Goal: Information Seeking & Learning: Understand process/instructions

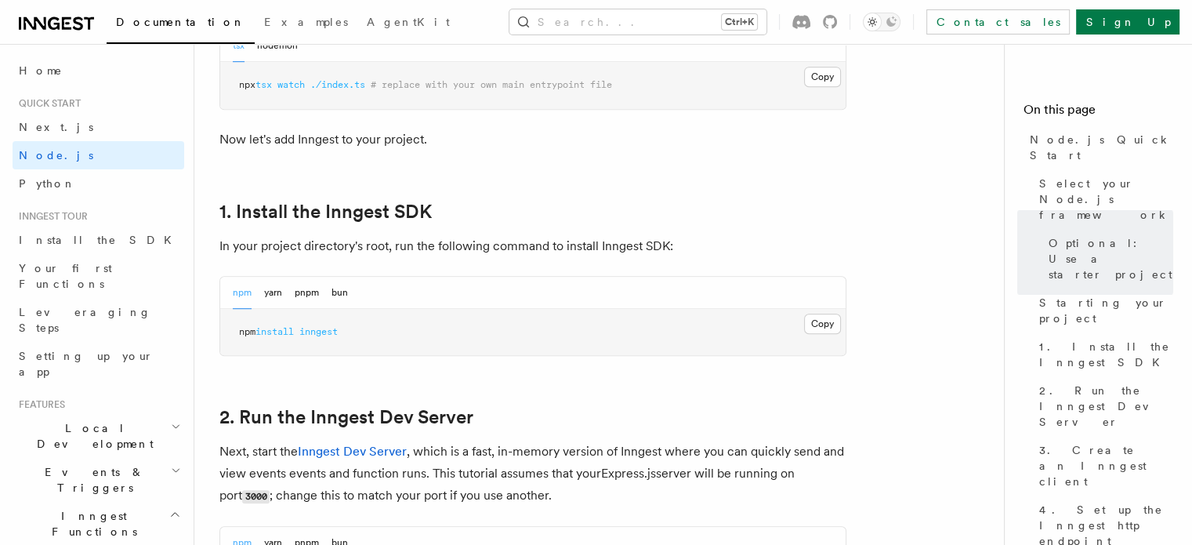
scroll to position [940, 0]
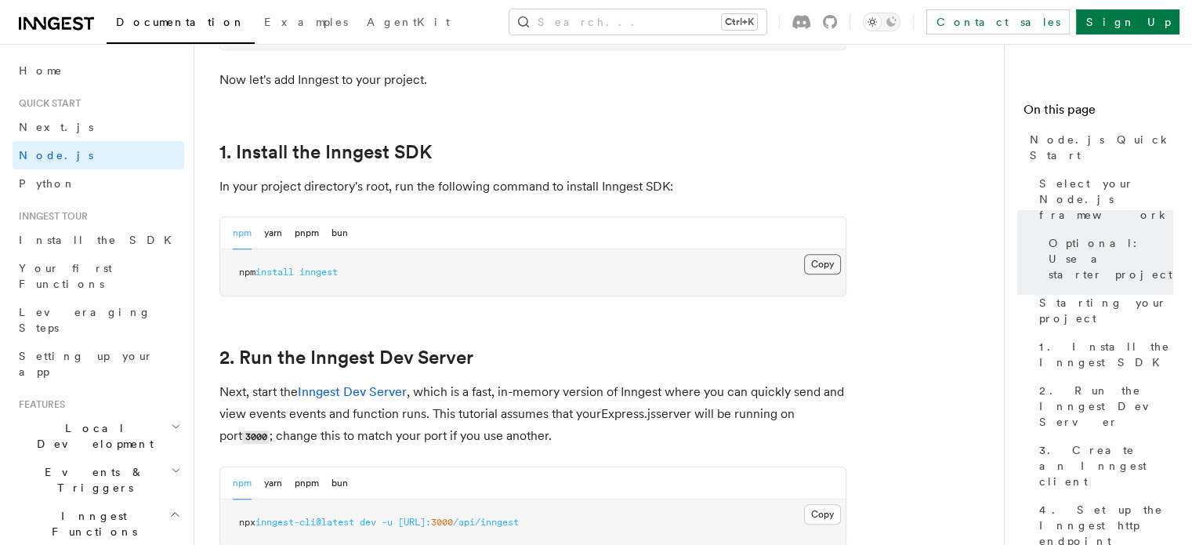
click at [838, 259] on button "Copy Copied" at bounding box center [822, 264] width 37 height 20
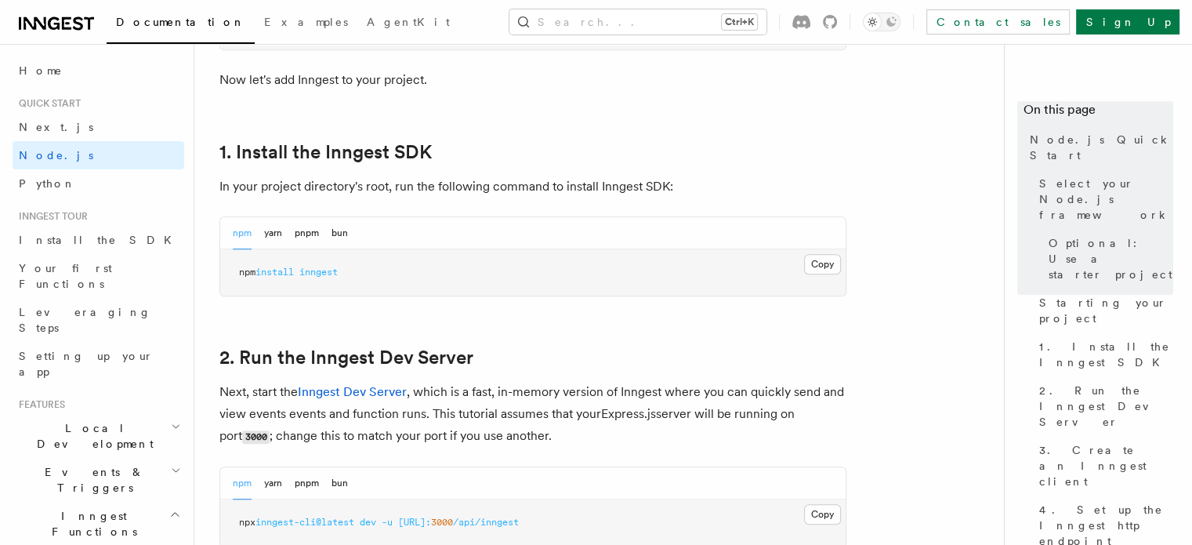
scroll to position [1410, 0]
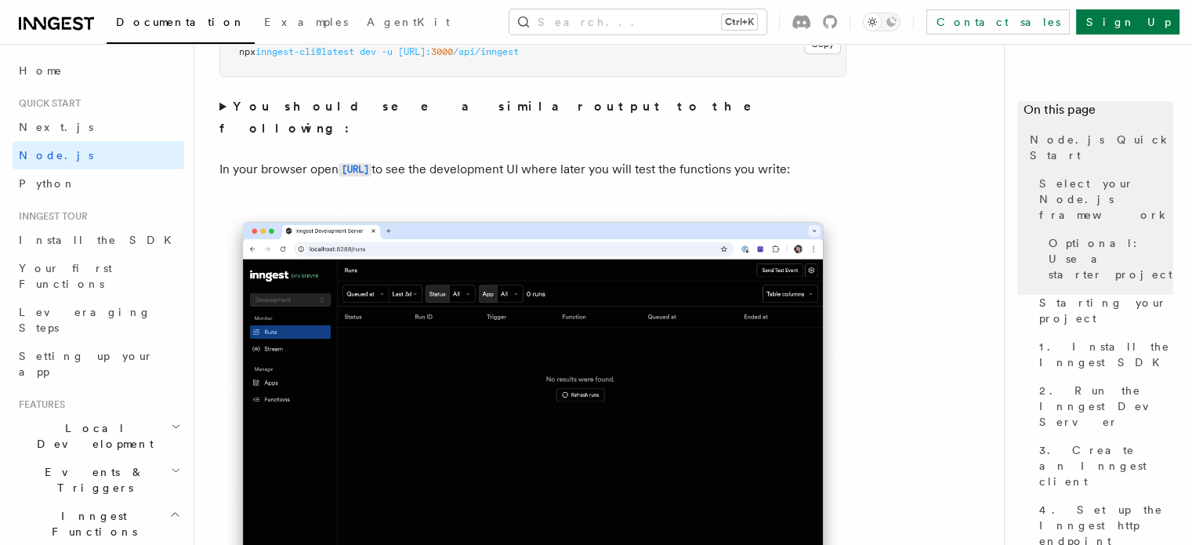
click at [559, 319] on img at bounding box center [532, 403] width 627 height 394
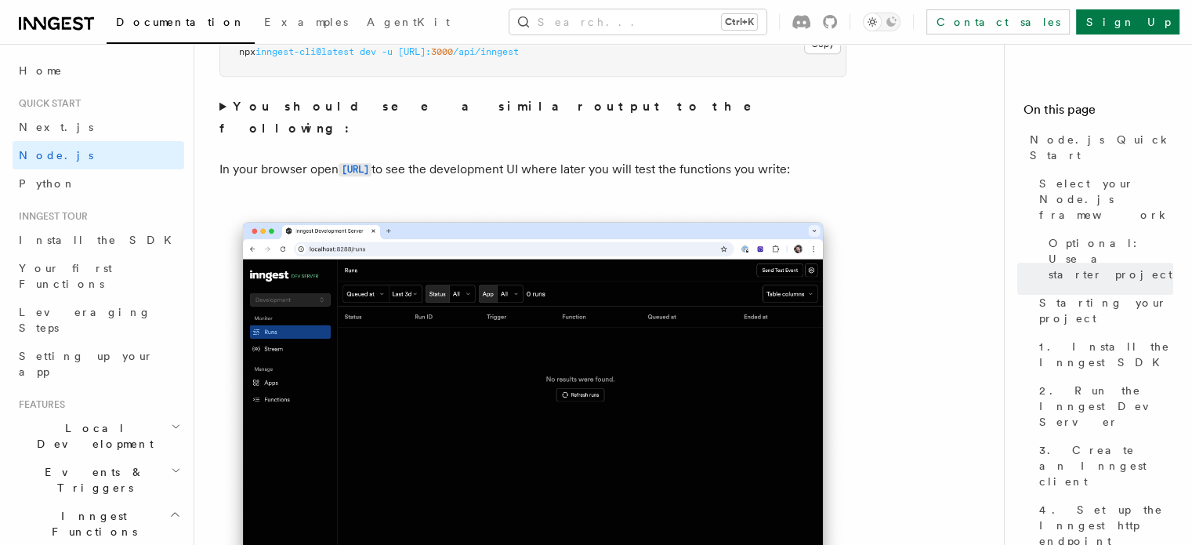
click at [559, 319] on img at bounding box center [532, 403] width 627 height 394
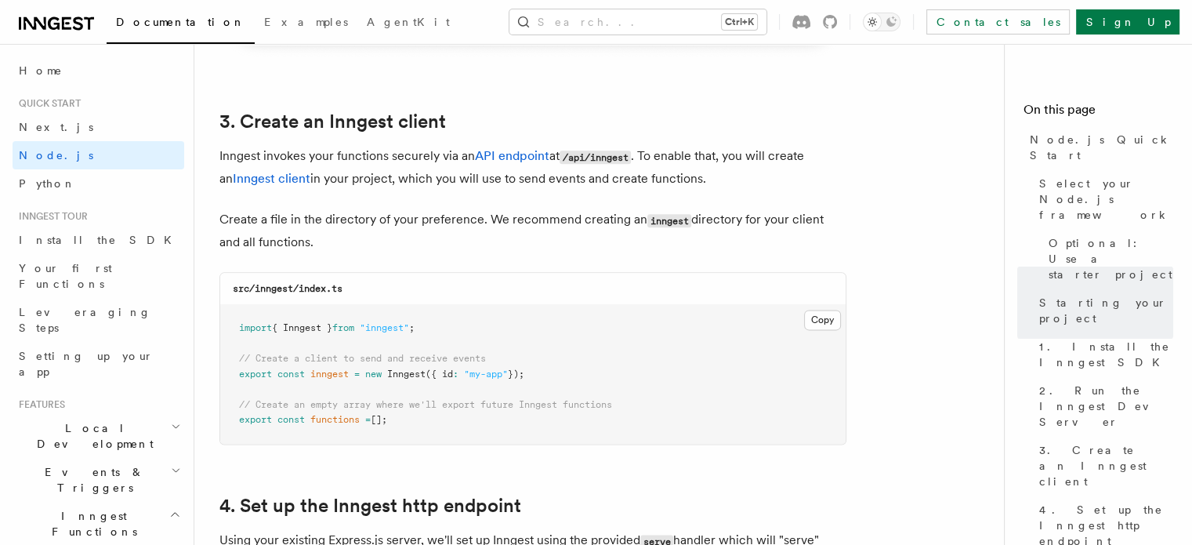
scroll to position [1959, 0]
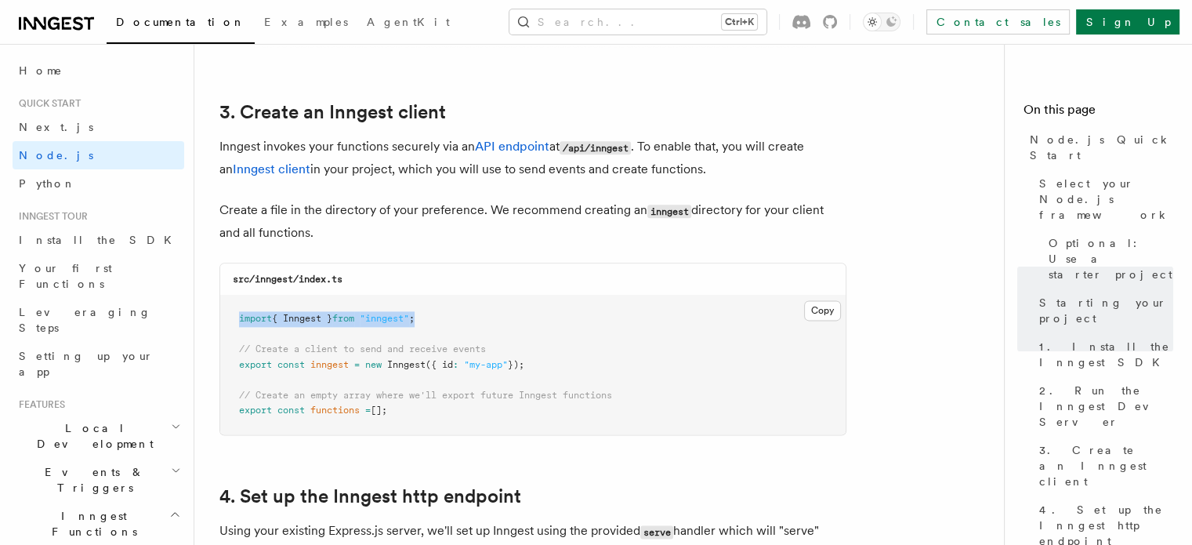
drag, startPoint x: 238, startPoint y: 320, endPoint x: 470, endPoint y: 306, distance: 232.3
click at [470, 306] on pre "import { Inngest } from "inngest" ; // Create a client to send and receive even…" at bounding box center [532, 364] width 625 height 139
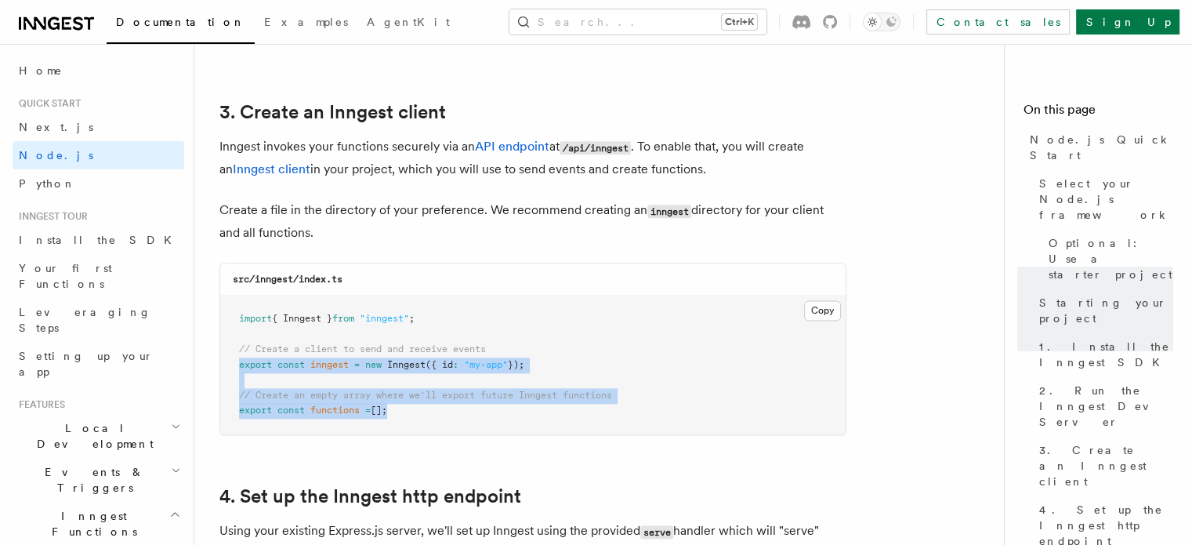
drag, startPoint x: 239, startPoint y: 363, endPoint x: 392, endPoint y: 429, distance: 166.7
click at [392, 429] on pre "import { Inngest } from "inngest" ; // Create a client to send and receive even…" at bounding box center [532, 364] width 625 height 139
copy code "export const inngest = new Inngest ({ id : "my-app" }); // Create an empty arra…"
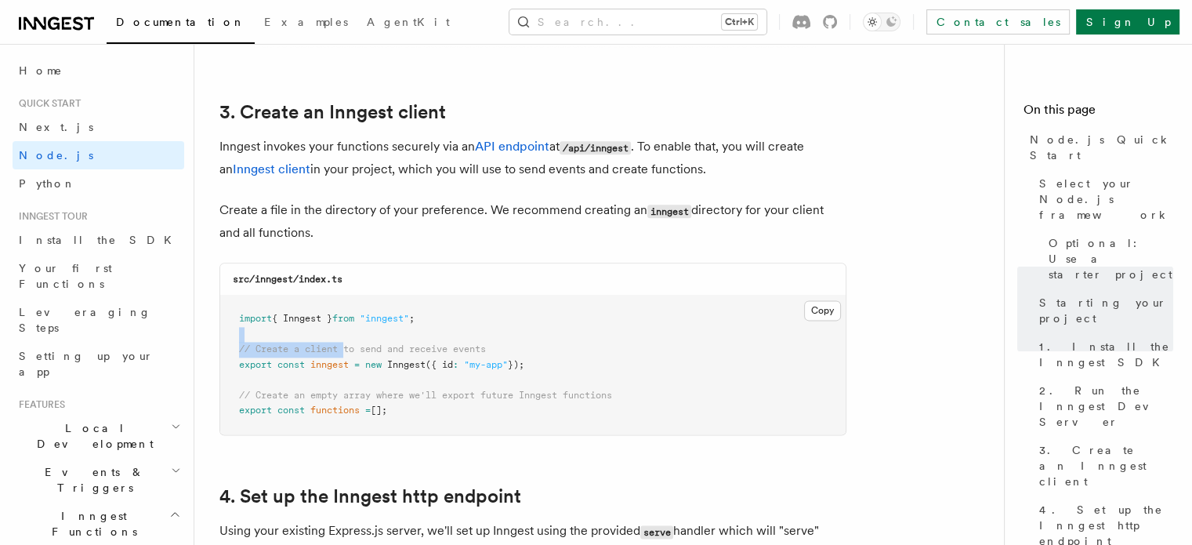
drag, startPoint x: 352, startPoint y: 342, endPoint x: 346, endPoint y: 350, distance: 9.6
click at [346, 350] on pre "import { Inngest } from "inngest" ; // Create a client to send and receive even…" at bounding box center [532, 364] width 625 height 139
click at [346, 350] on span "// Create a client to send and receive events" at bounding box center [362, 348] width 247 height 11
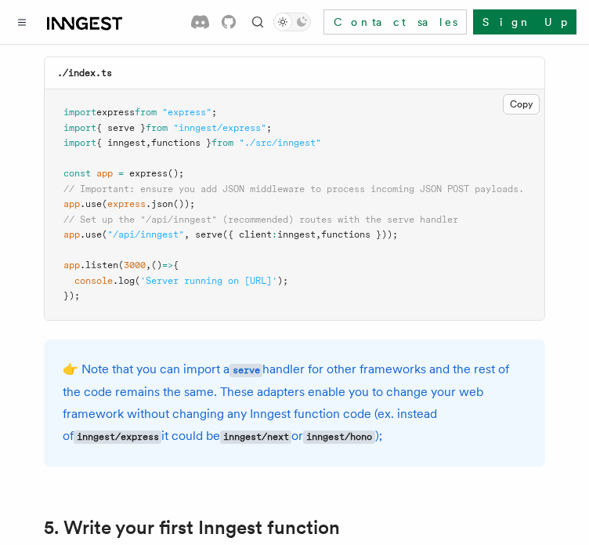
scroll to position [2507, 0]
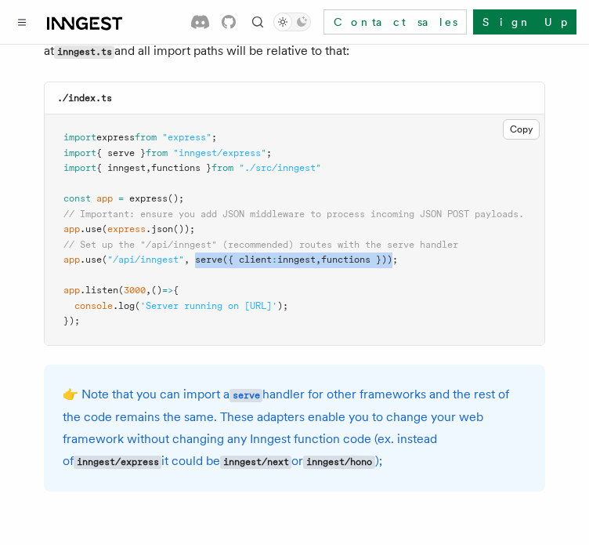
drag, startPoint x: 207, startPoint y: 244, endPoint x: 405, endPoint y: 247, distance: 198.3
click at [405, 247] on pre "import express from "express" ; import { serve } from "inngest/express" ; impor…" at bounding box center [295, 229] width 500 height 230
copy span "serve ({ client : inngest , functions })"
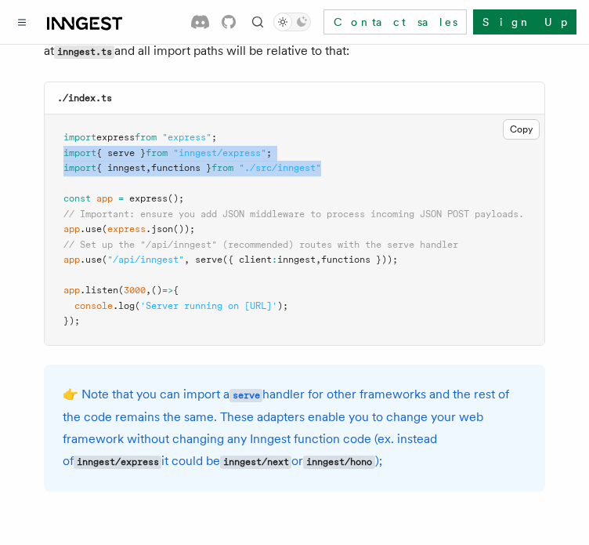
drag, startPoint x: 61, startPoint y: 132, endPoint x: 374, endPoint y: 144, distance: 312.9
click at [374, 144] on pre "import express from "express" ; import { serve } from "inngest/express" ; impor…" at bounding box center [295, 229] width 500 height 230
copy code "import { serve } from "inngest/express" ; import { inngest , functions } from "…"
